Goal: Task Accomplishment & Management: Use online tool/utility

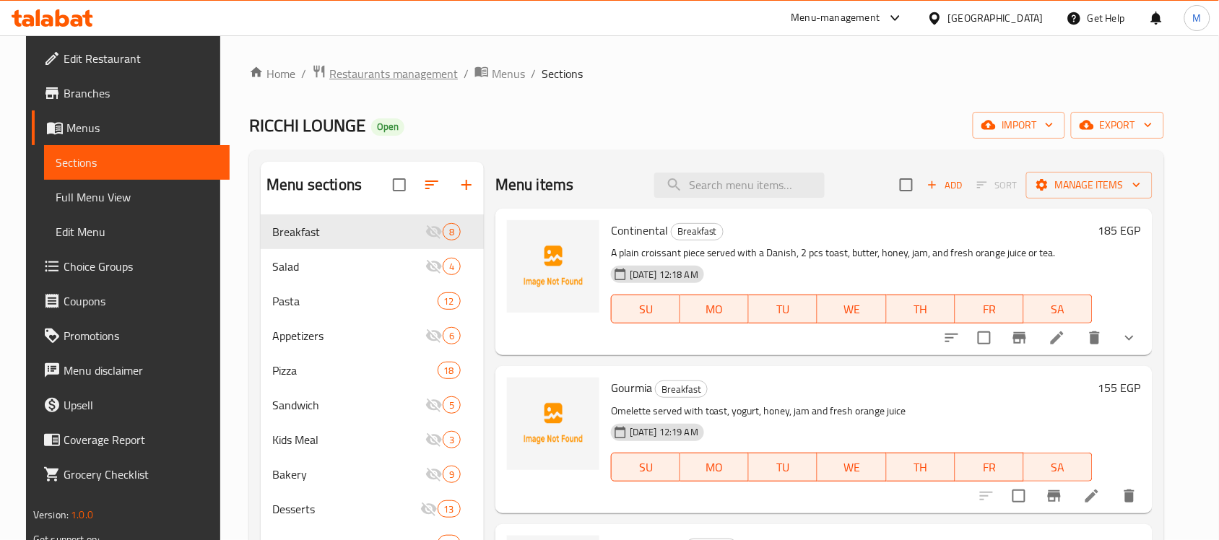
click at [352, 74] on span "Restaurants management" at bounding box center [393, 73] width 128 height 17
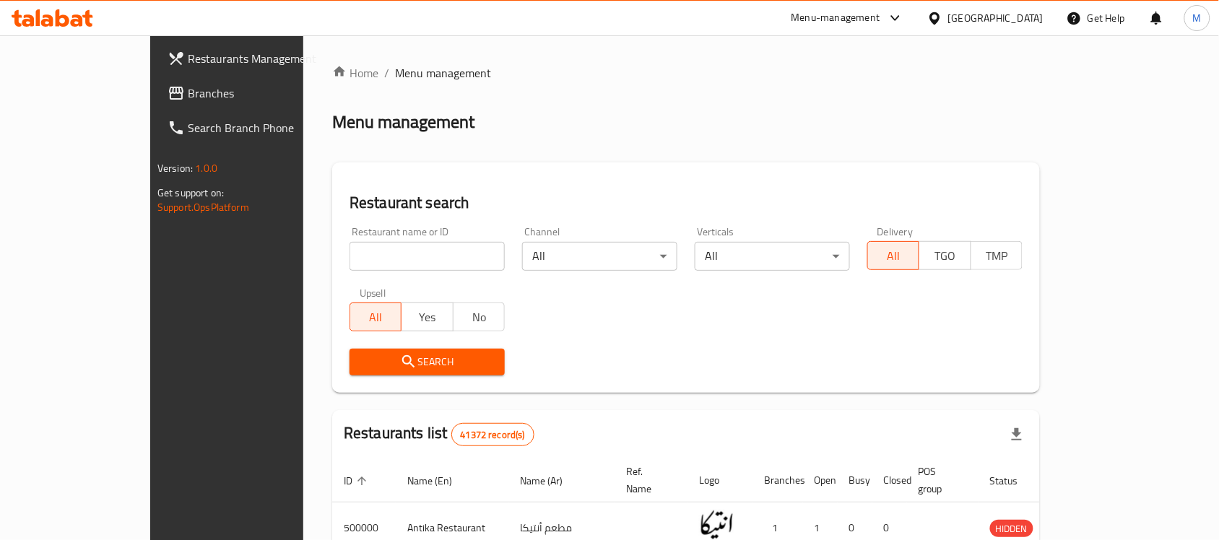
click at [1023, 12] on div "[GEOGRAPHIC_DATA]" at bounding box center [995, 18] width 95 height 16
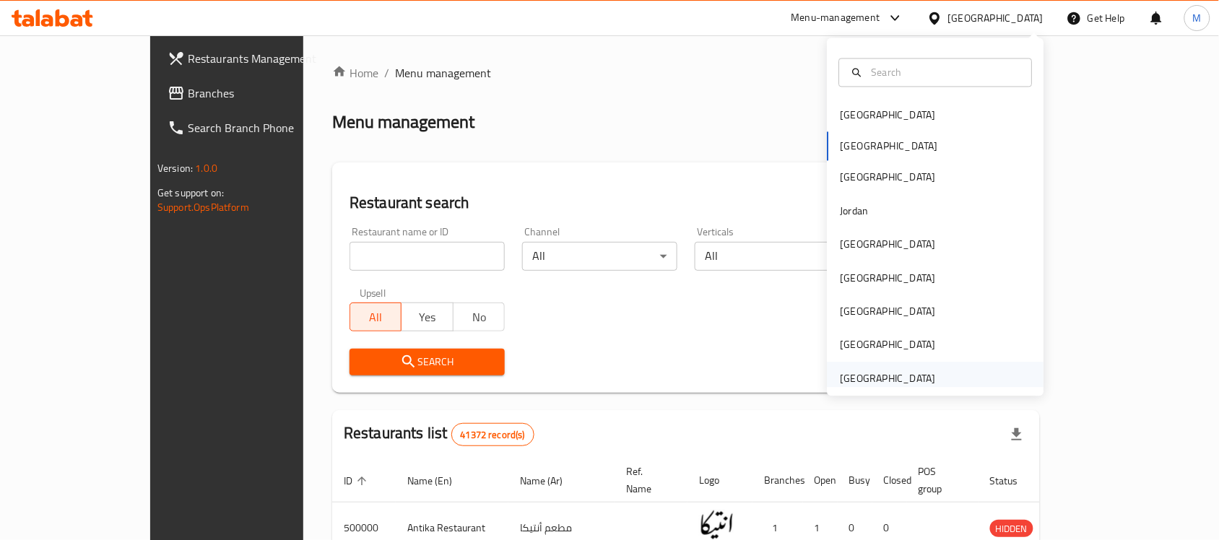
click at [902, 379] on div "[GEOGRAPHIC_DATA]" at bounding box center [887, 378] width 95 height 16
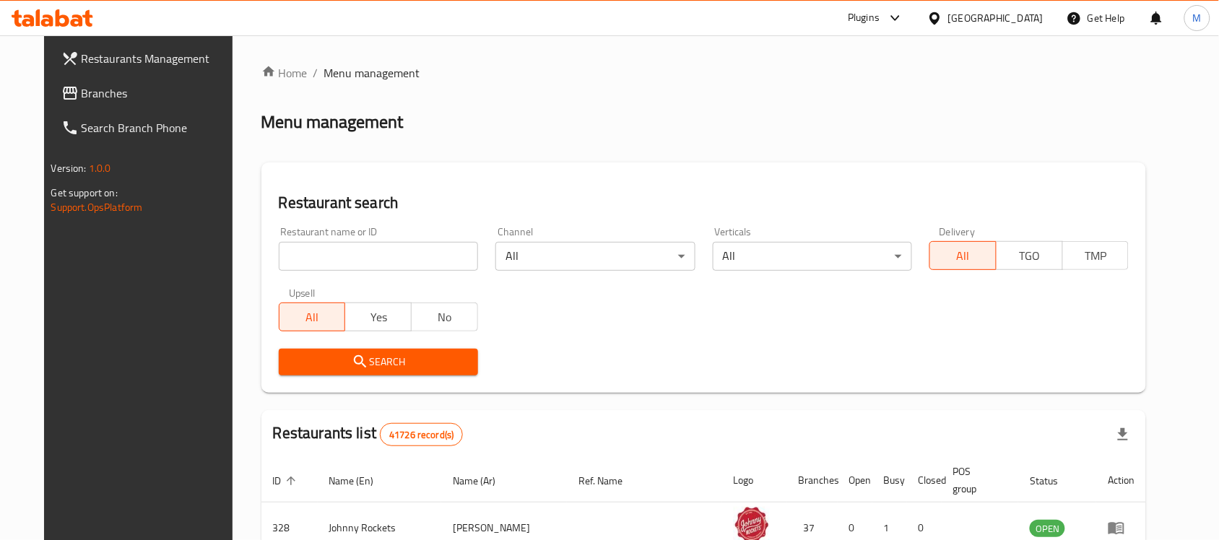
click at [390, 264] on input "search" at bounding box center [378, 256] width 199 height 29
paste input "684152"
type input "684152"
click button "Search" at bounding box center [378, 362] width 199 height 27
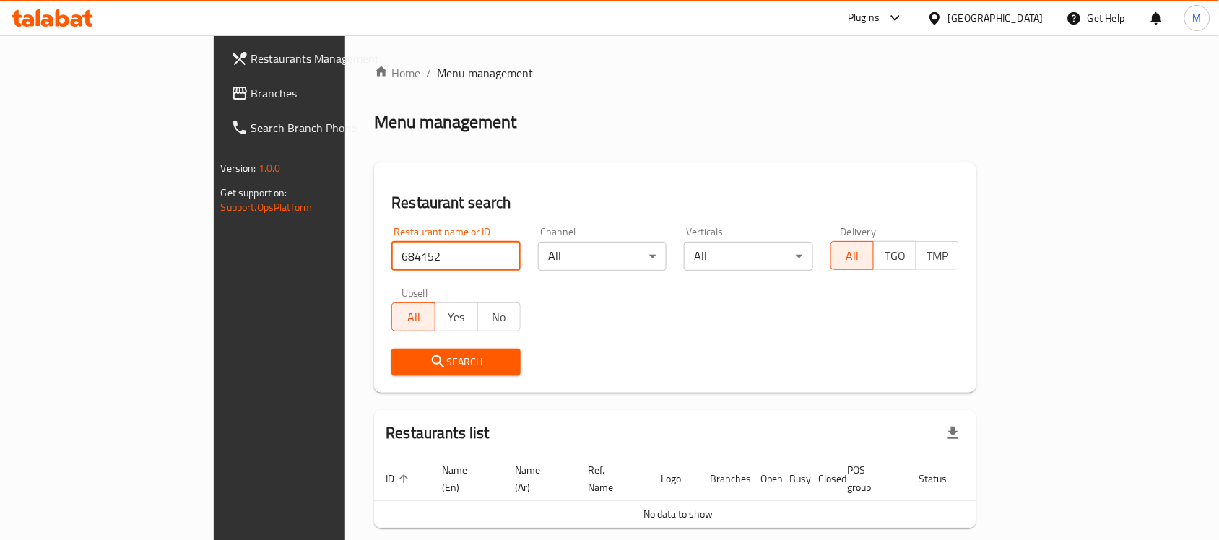
click at [251, 100] on span "Branches" at bounding box center [328, 92] width 154 height 17
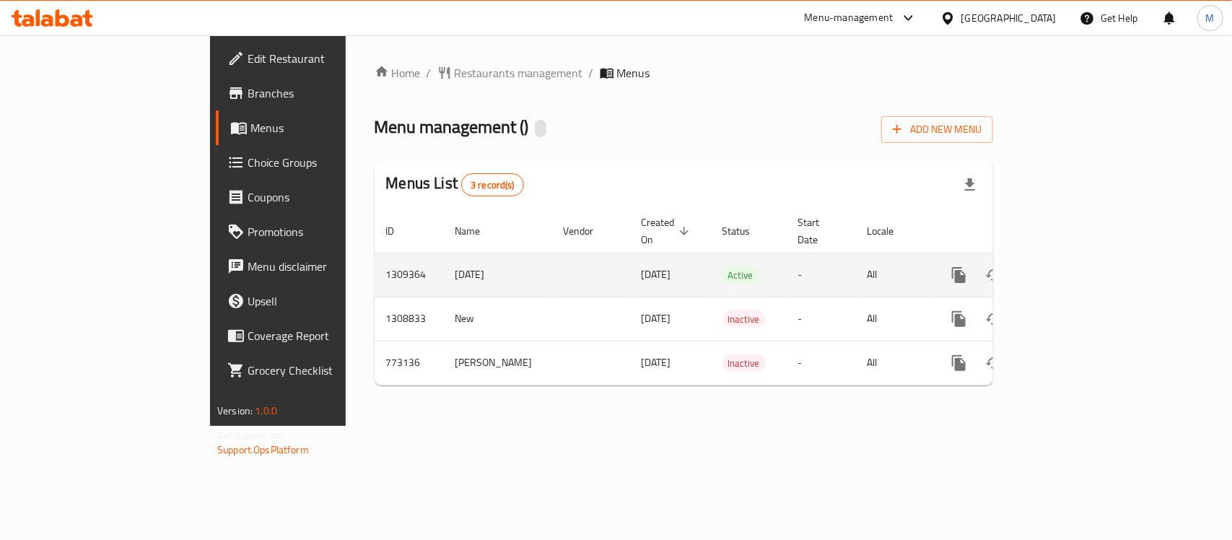
click at [1081, 258] on link "enhanced table" at bounding box center [1063, 275] width 35 height 35
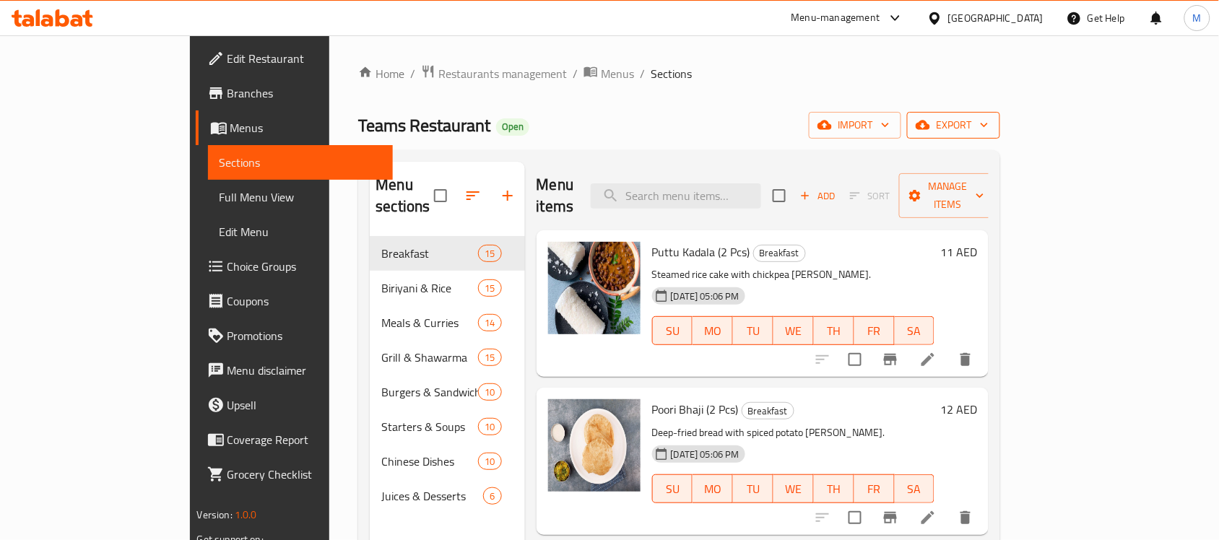
click at [988, 127] on span "export" at bounding box center [953, 125] width 70 height 18
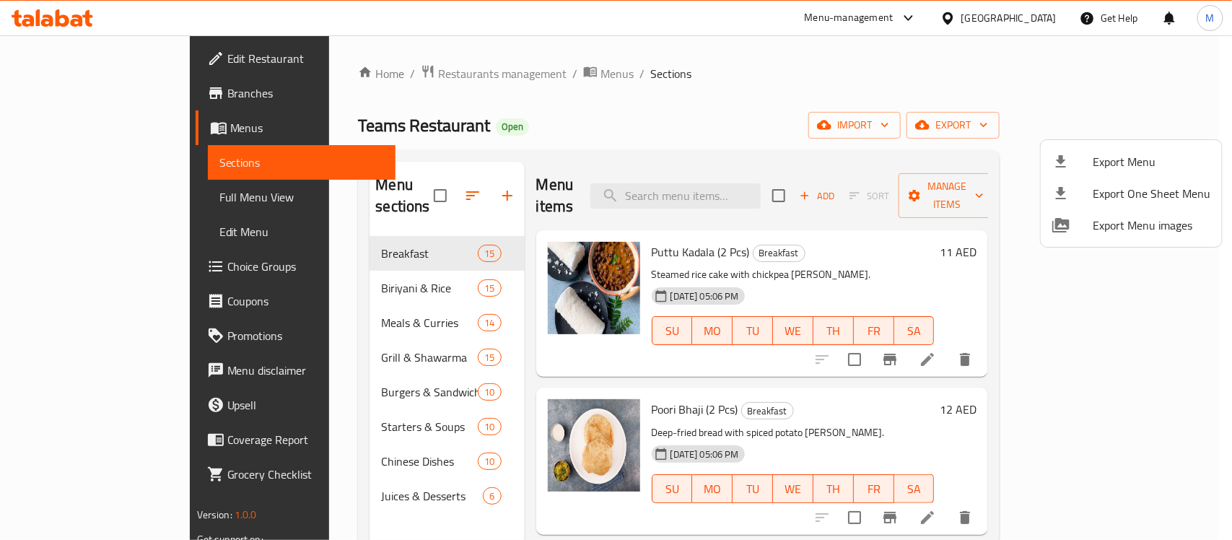
click at [1146, 149] on li "Export Menu" at bounding box center [1131, 162] width 181 height 32
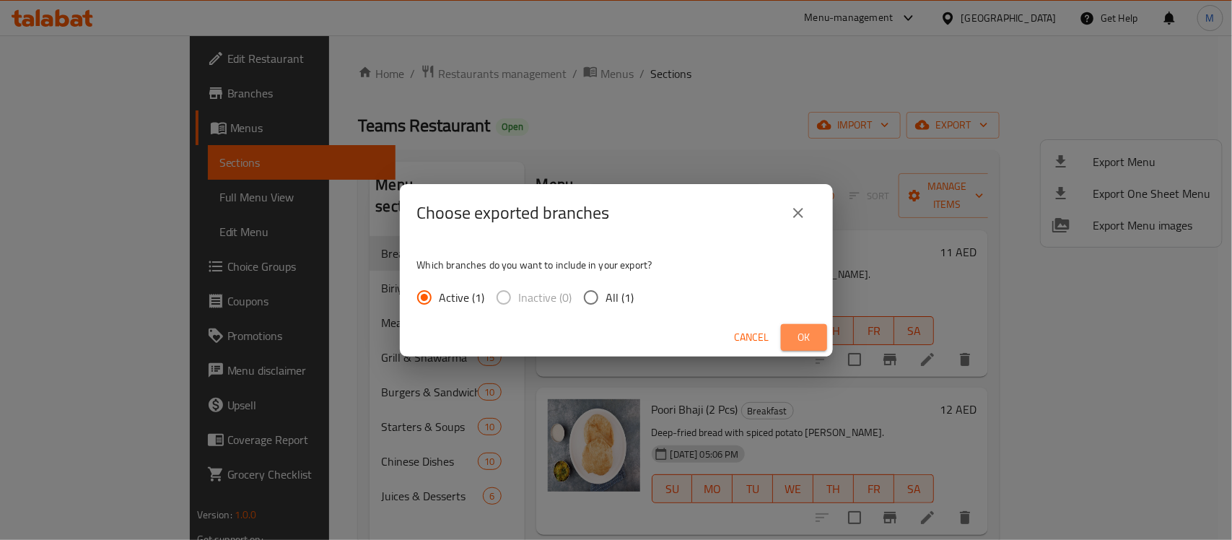
click at [814, 329] on span "Ok" at bounding box center [804, 337] width 23 height 18
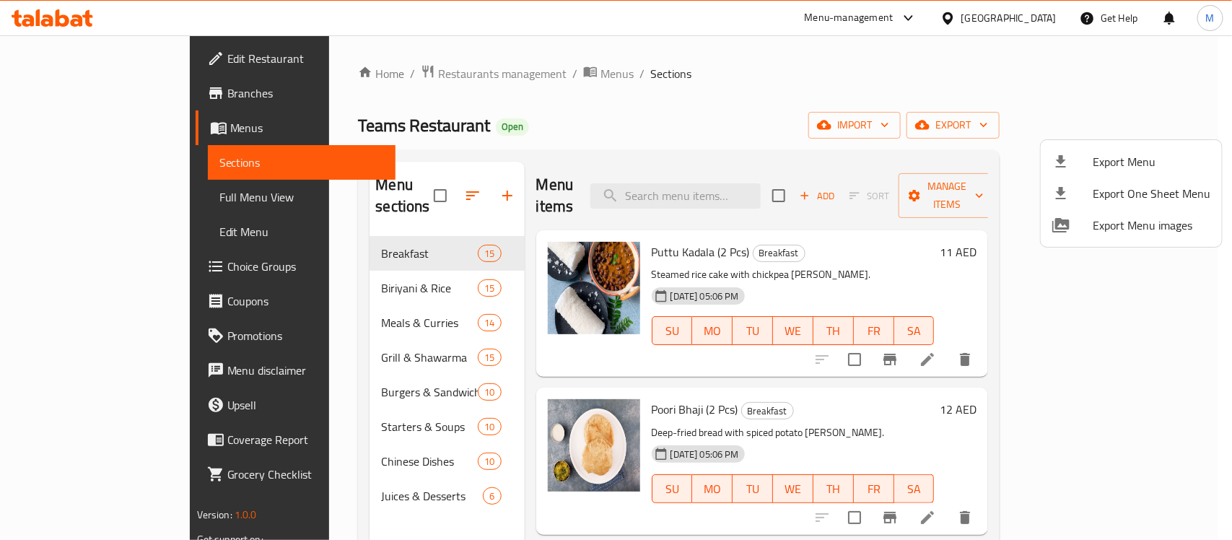
click at [762, 196] on div at bounding box center [616, 270] width 1232 height 540
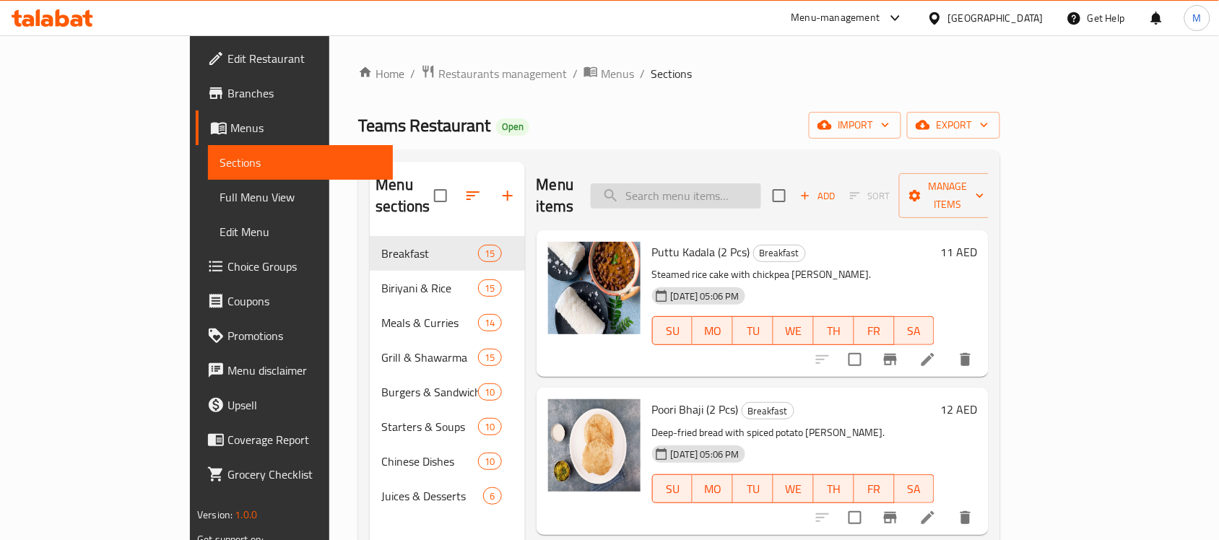
click at [759, 193] on input "search" at bounding box center [675, 195] width 170 height 25
paste input "Double Bullseye"
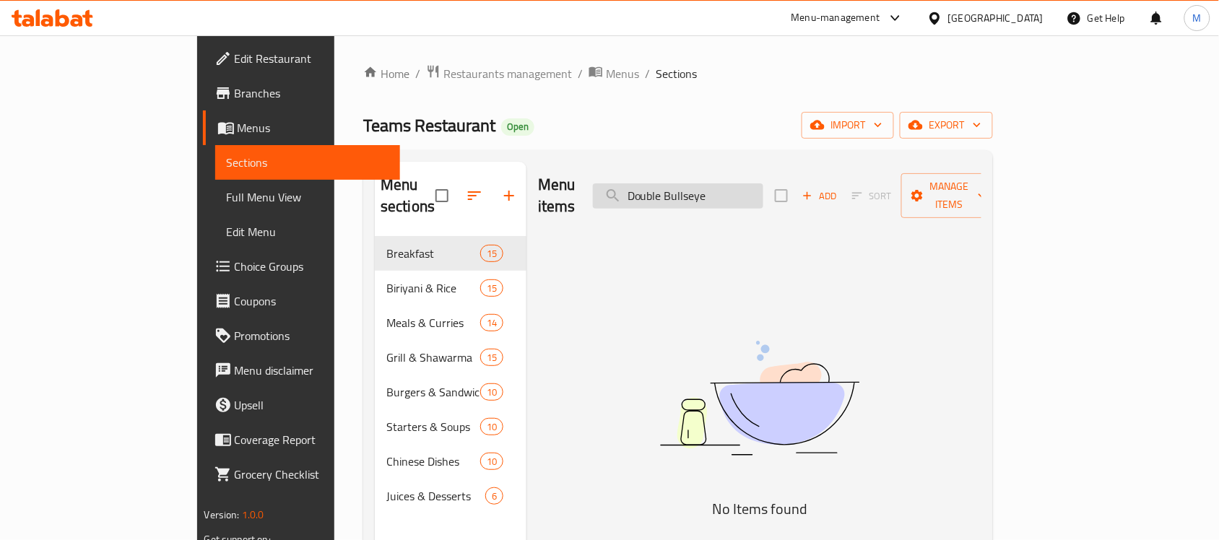
click at [722, 186] on input "Double Bullseye" at bounding box center [678, 195] width 170 height 25
click at [763, 188] on input "Bullseye" at bounding box center [678, 195] width 170 height 25
type input "Bullseye"
click at [966, 11] on div "[GEOGRAPHIC_DATA]" at bounding box center [995, 18] width 95 height 16
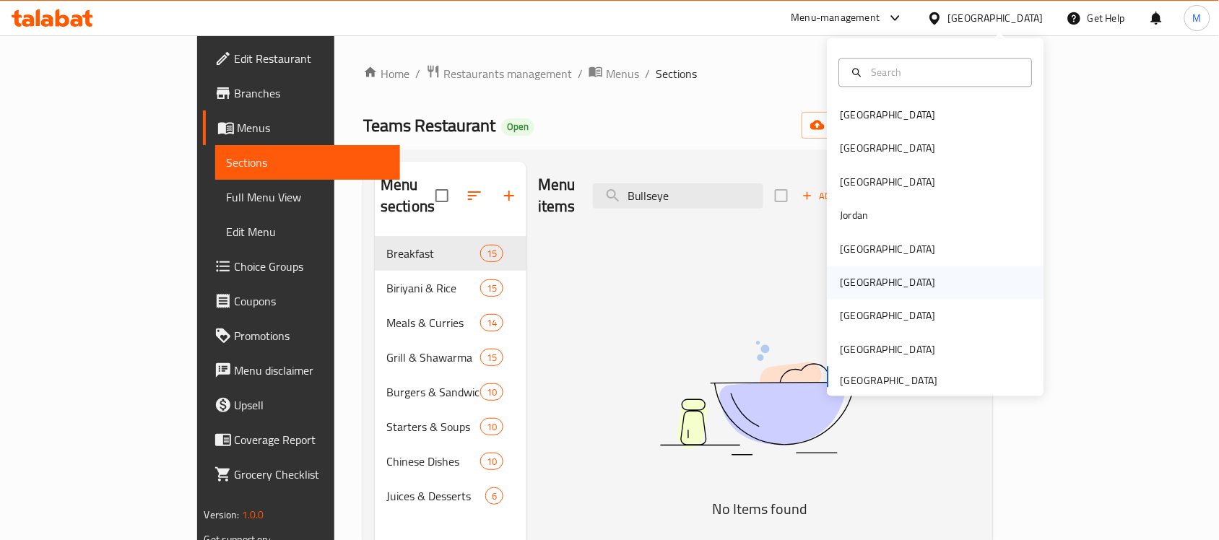
click at [854, 290] on div "[GEOGRAPHIC_DATA]" at bounding box center [888, 282] width 118 height 33
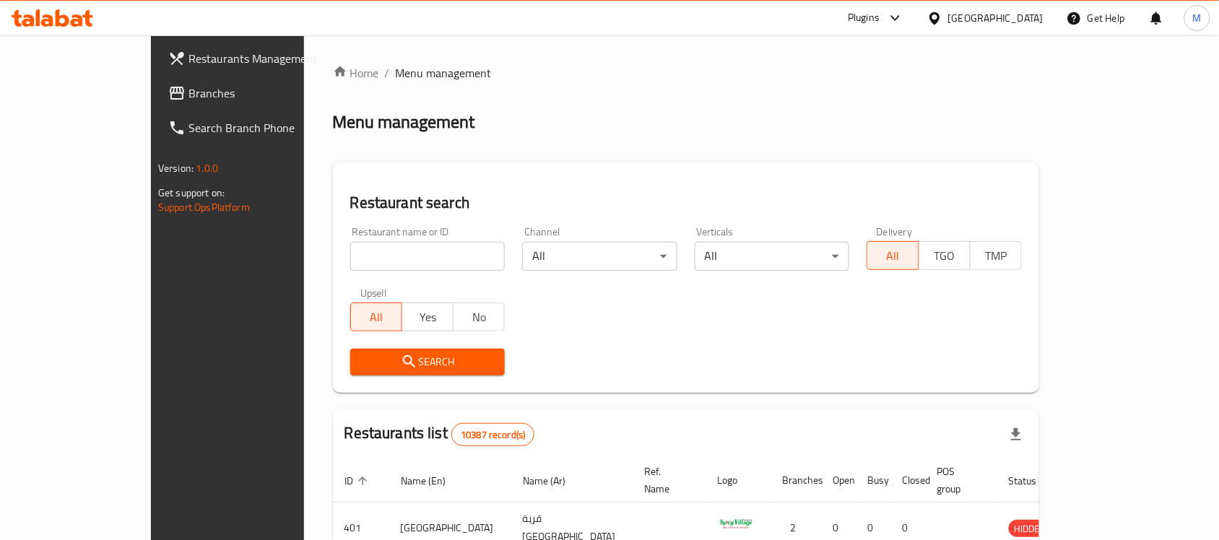
click at [188, 84] on span "Branches" at bounding box center [265, 92] width 154 height 17
